Goal: Task Accomplishment & Management: Use online tool/utility

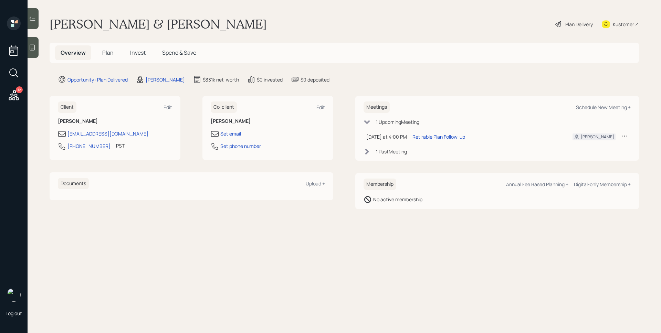
click at [114, 51] on h5 "Plan" at bounding box center [108, 52] width 22 height 15
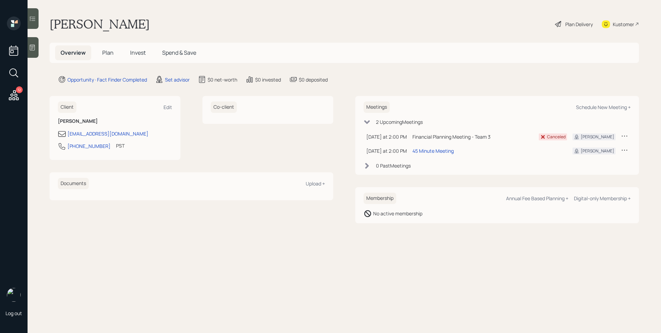
click at [12, 96] on icon at bounding box center [14, 95] width 10 height 10
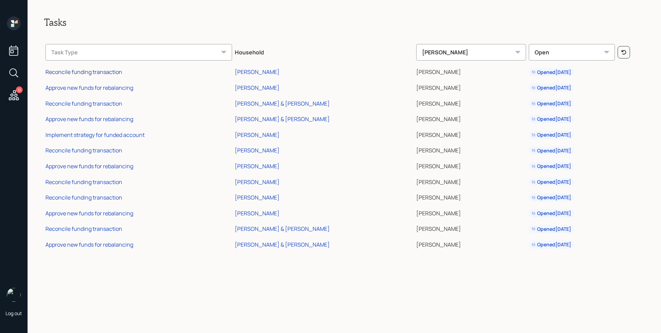
click at [70, 74] on div "Reconcile funding transaction" at bounding box center [83, 72] width 77 height 8
